Goal: Information Seeking & Learning: Learn about a topic

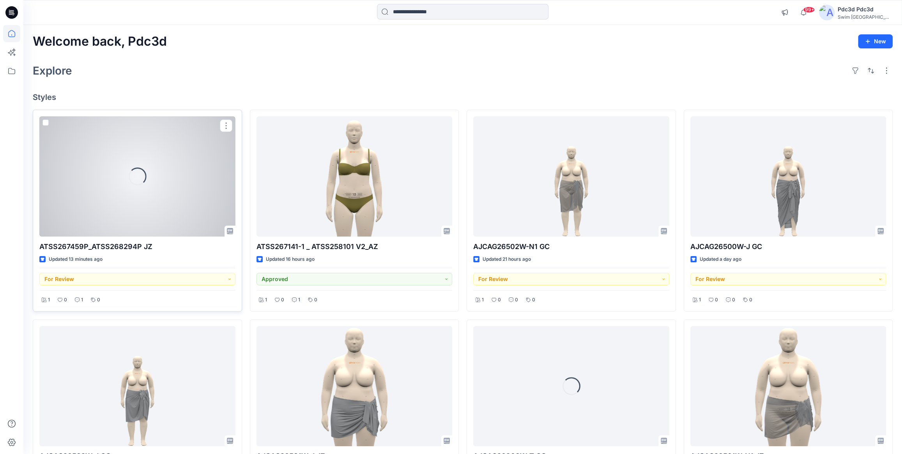
click at [169, 176] on div "Loading..." at bounding box center [137, 176] width 196 height 120
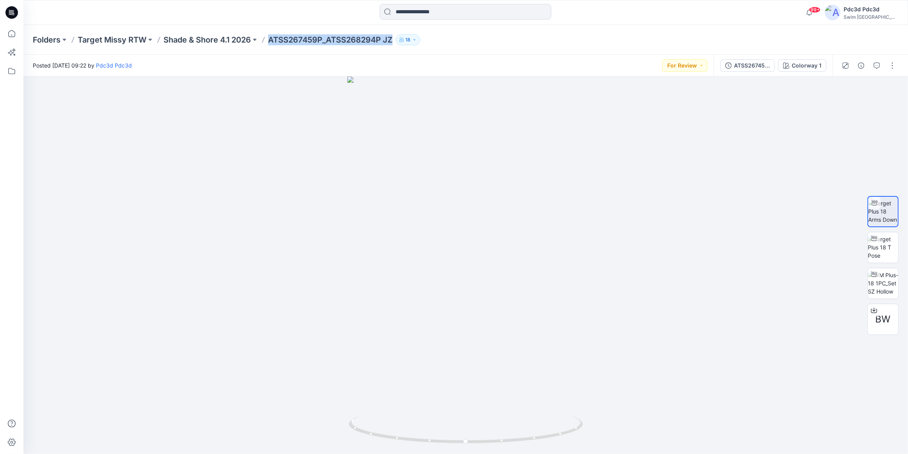
drag, startPoint x: 270, startPoint y: 42, endPoint x: 396, endPoint y: 40, distance: 125.6
click at [396, 40] on div "Folders Target Missy RTW Shade & Shore 4.1 2026 ATSS267459P_ATSS268294P JZ 18" at bounding box center [435, 39] width 805 height 11
copy div "ATSS267459P_ATSS268294P JZ 18"
click at [280, 188] on div at bounding box center [465, 264] width 884 height 377
click at [757, 65] on div "ATSS267459P_ATSS268294P JZ" at bounding box center [752, 65] width 36 height 9
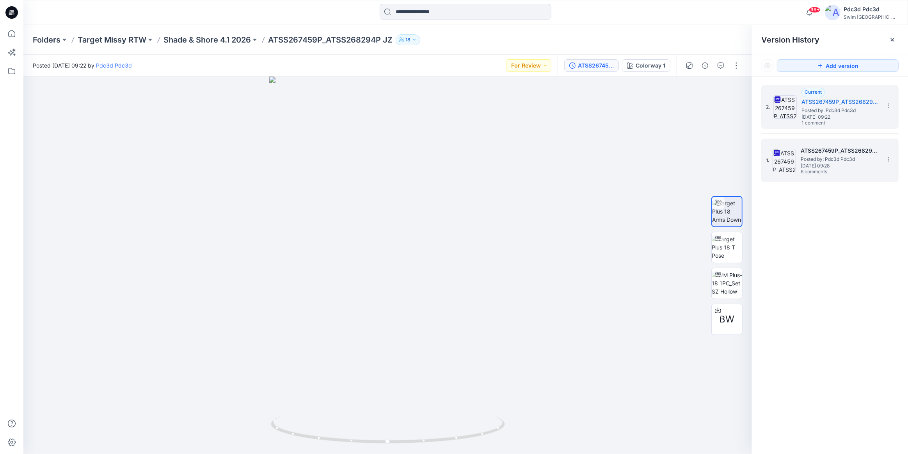
click at [842, 151] on h5 "ATSS267459P_ATSS268294P JZ" at bounding box center [839, 150] width 78 height 9
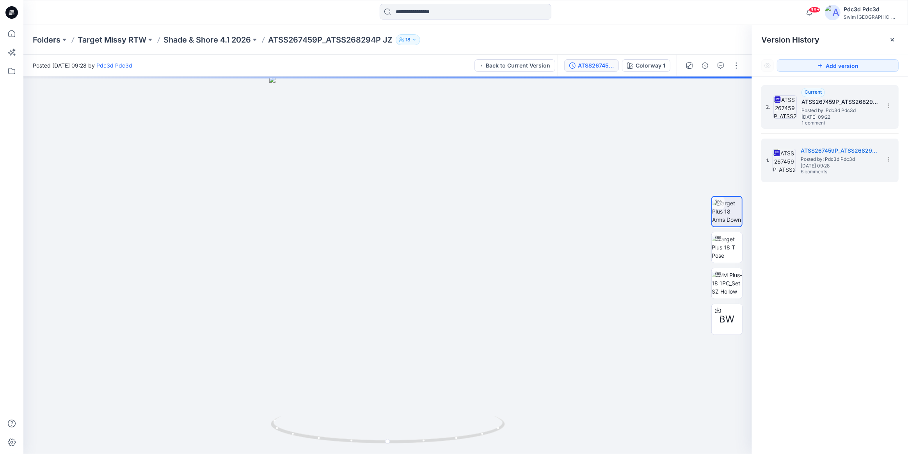
click at [846, 113] on span "Posted by: Pdc3d Pdc3d" at bounding box center [840, 110] width 78 height 8
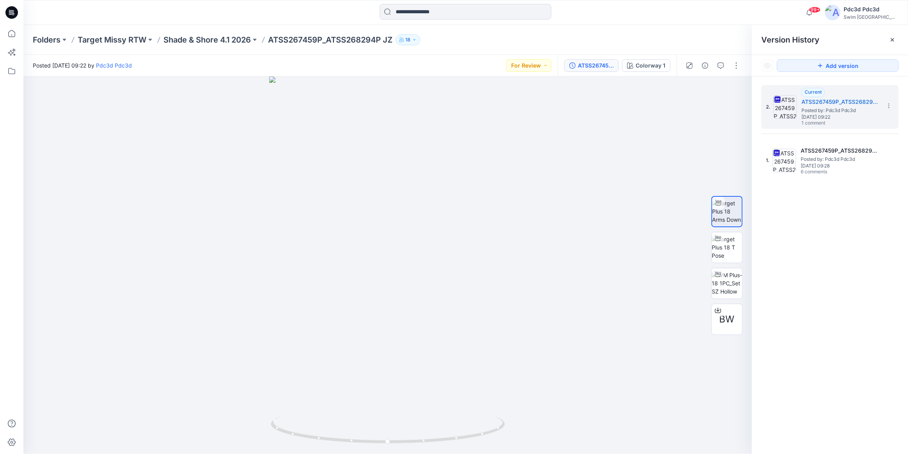
click at [573, 41] on div "Folders Target Missy RTW Shade & Shore 4.1 2026 ATSS267459P_ATSS268294P JZ 18" at bounding box center [435, 39] width 805 height 11
click at [720, 66] on icon "button" at bounding box center [720, 65] width 6 height 6
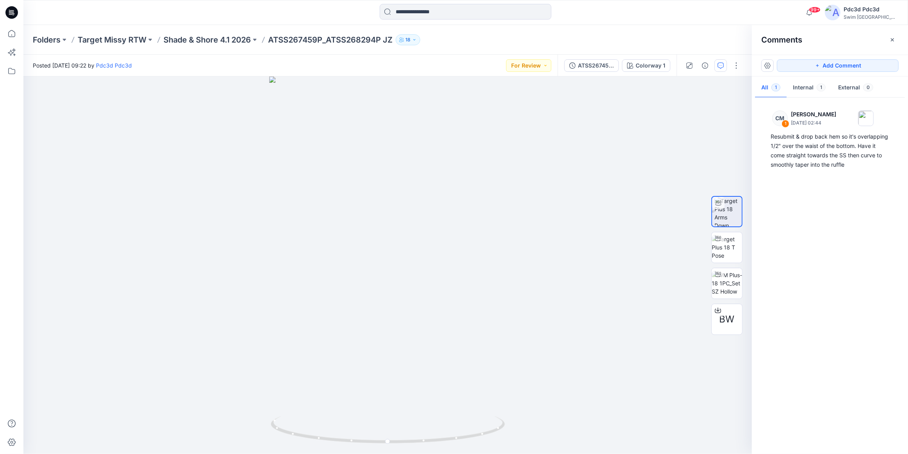
click at [631, 31] on div "Folders Target Missy RTW Shade & Shore 4.1 2026 ATSS267459P_ATSS268294P JZ 18" at bounding box center [465, 40] width 884 height 30
click at [888, 41] on button "button" at bounding box center [892, 40] width 12 height 12
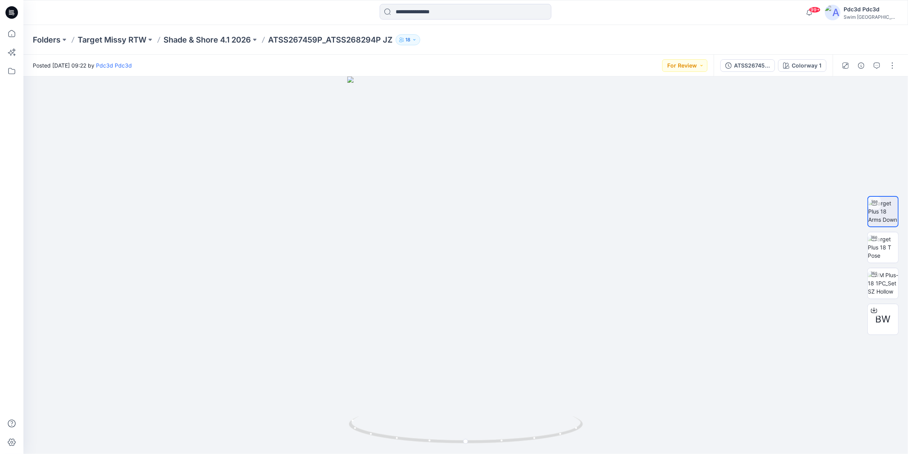
click at [670, 41] on div "Folders Target Missy RTW Shade & Shore 4.1 2026 ATSS267459P_ATSS268294P JZ 18" at bounding box center [435, 39] width 805 height 11
